Goal: Information Seeking & Learning: Learn about a topic

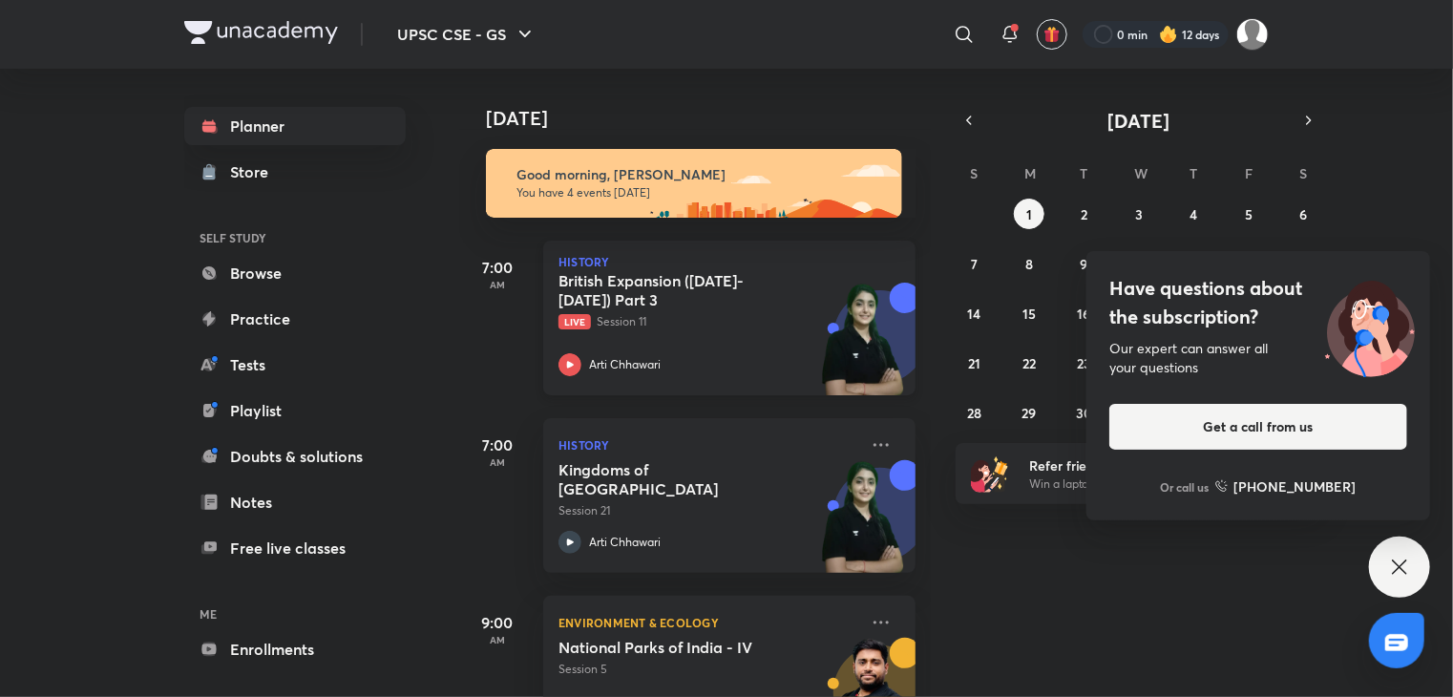
click at [573, 364] on icon at bounding box center [570, 364] width 7 height 7
click at [573, 367] on icon at bounding box center [569, 364] width 23 height 23
click at [568, 319] on span "Live" at bounding box center [574, 321] width 32 height 15
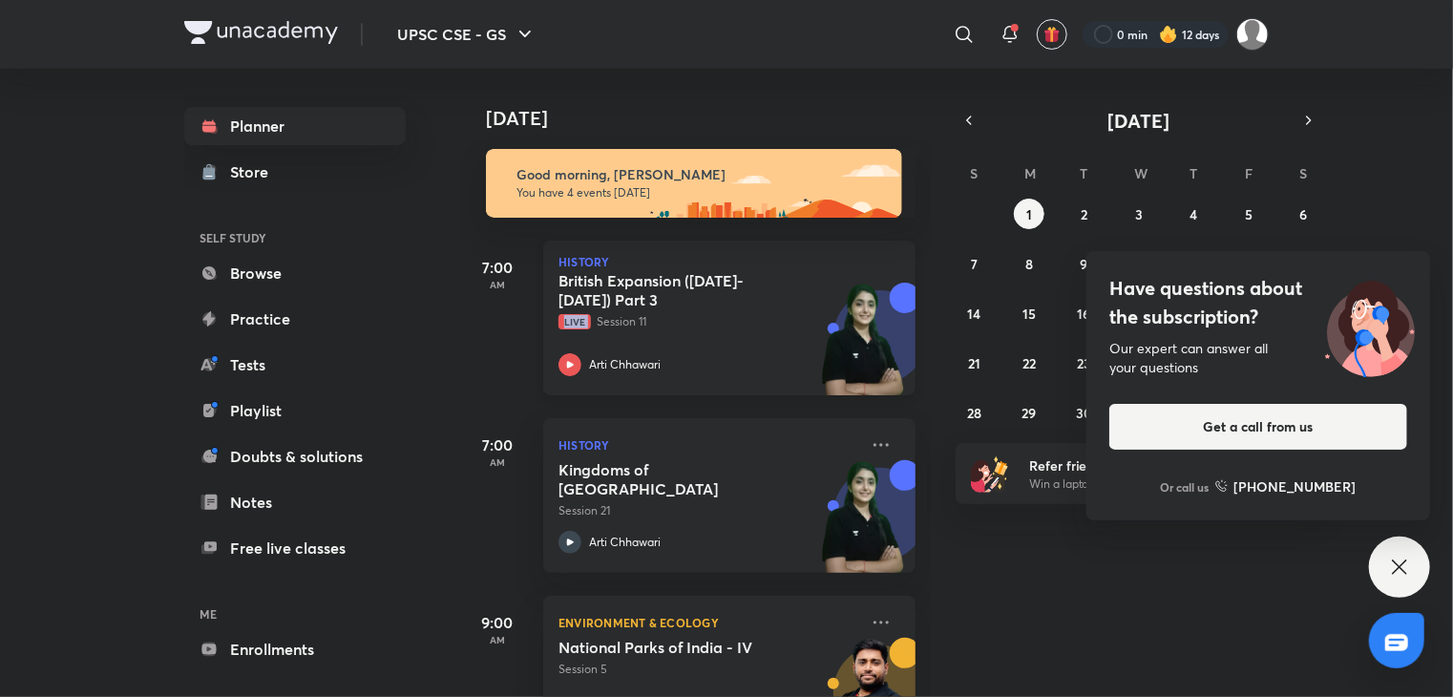
click at [568, 319] on span "Live" at bounding box center [574, 321] width 32 height 15
click at [569, 370] on icon at bounding box center [569, 364] width 23 height 23
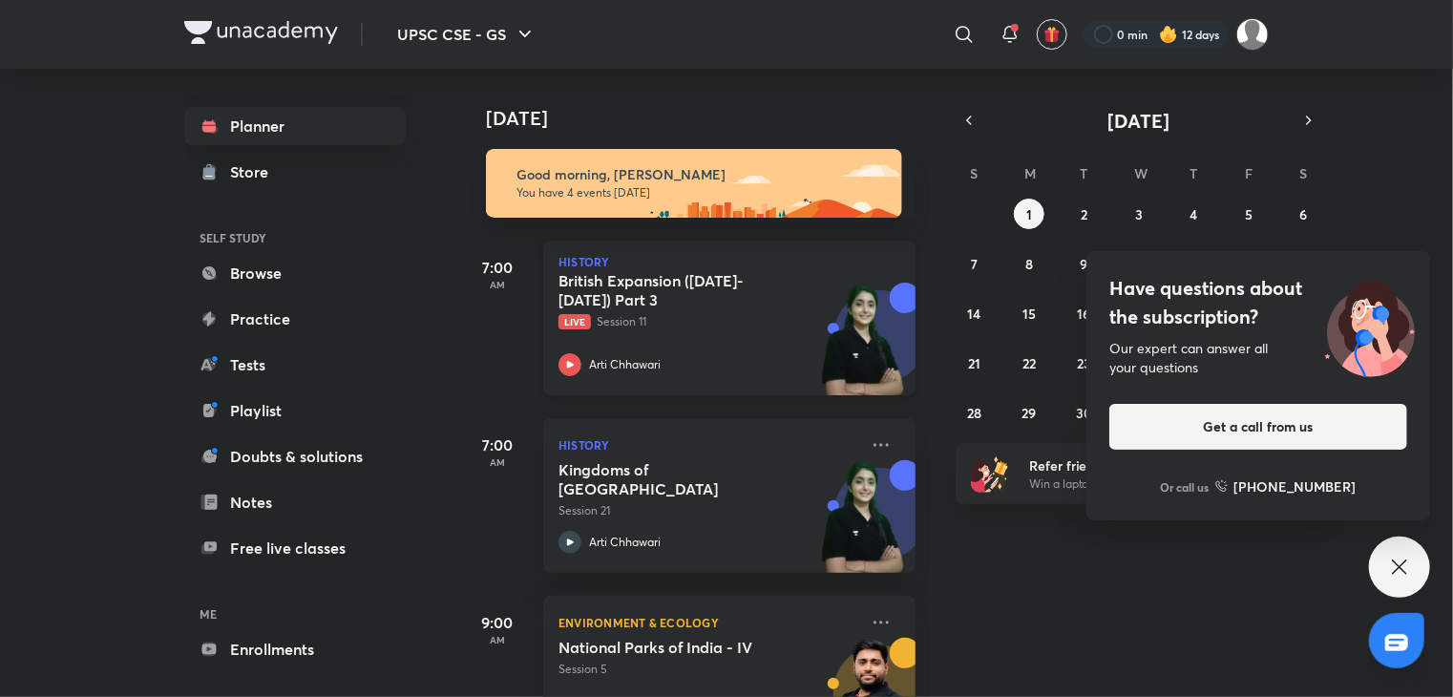
click at [569, 370] on icon at bounding box center [569, 364] width 23 height 23
click at [1393, 566] on icon at bounding box center [1399, 566] width 23 height 23
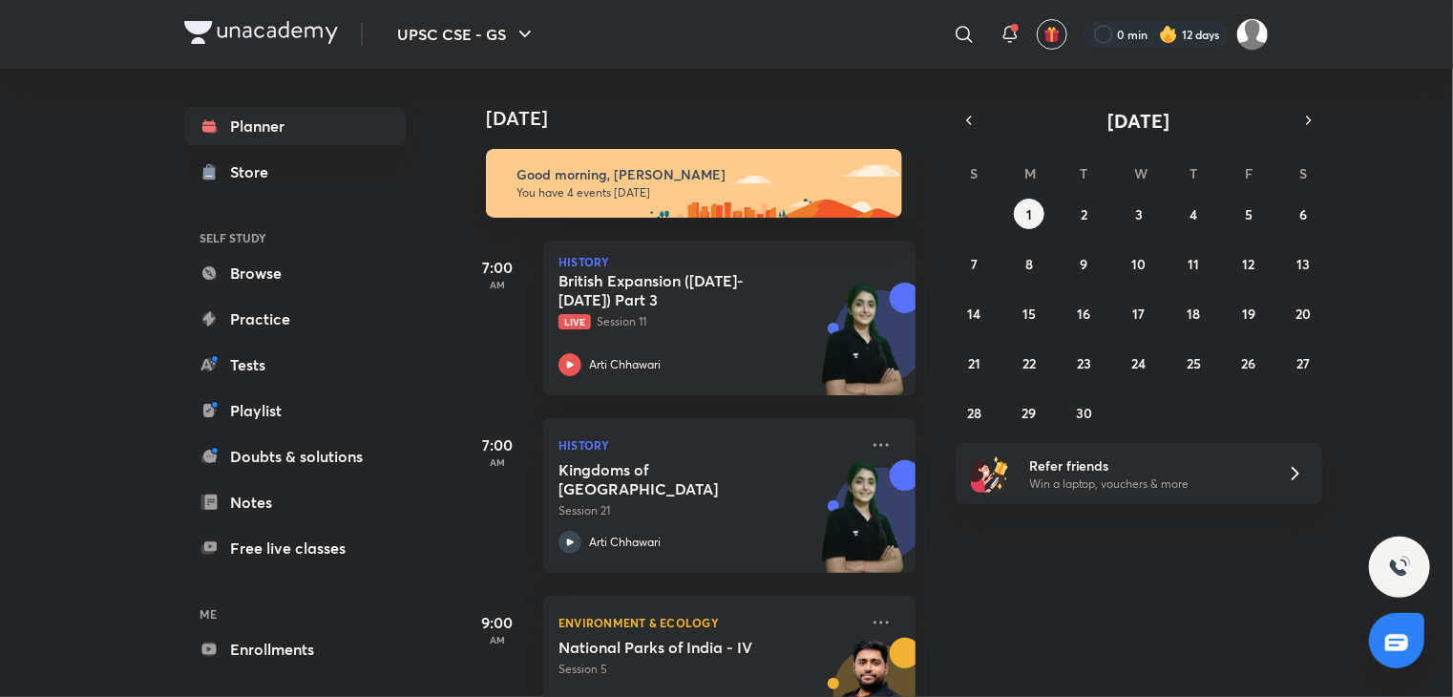
click at [1393, 566] on img at bounding box center [1399, 566] width 23 height 23
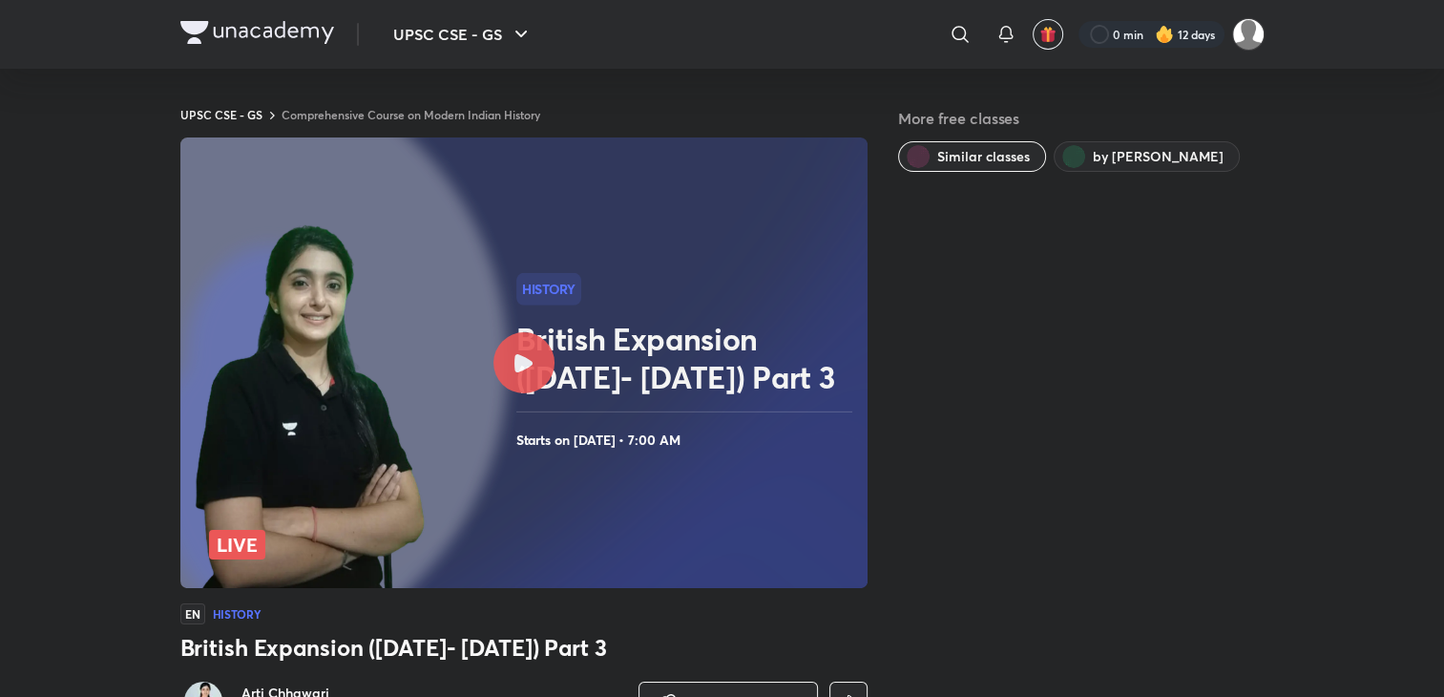
click at [532, 362] on icon at bounding box center [523, 363] width 18 height 18
